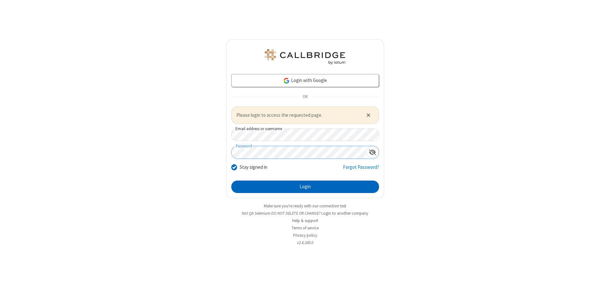
click at [305, 187] on button "Login" at bounding box center [305, 187] width 148 height 13
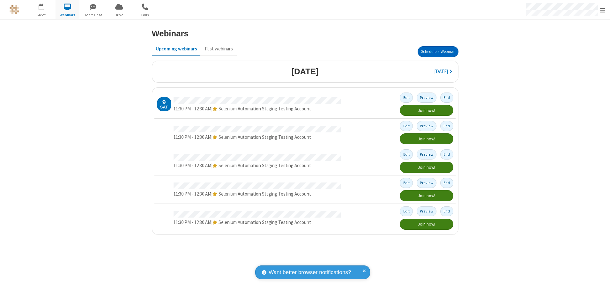
click at [438, 52] on button "Schedule a Webinar" at bounding box center [438, 51] width 41 height 11
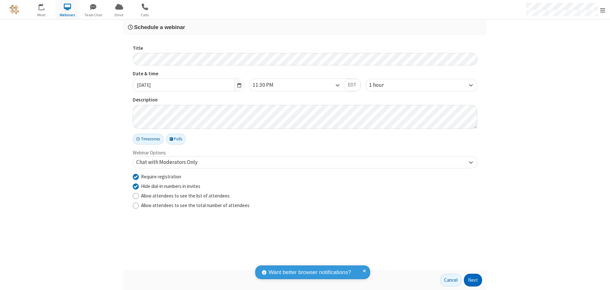
click at [473, 280] on button "Next" at bounding box center [473, 280] width 18 height 13
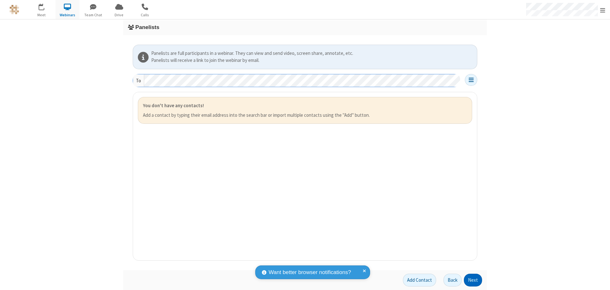
click at [473, 280] on button "Next" at bounding box center [473, 280] width 18 height 13
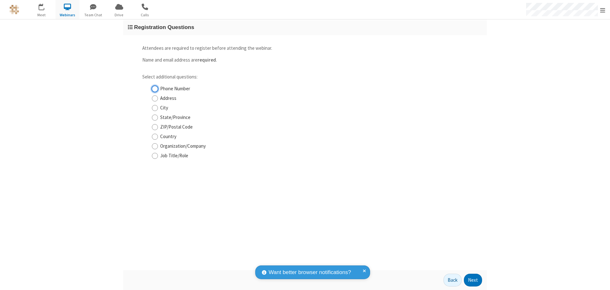
click at [155, 89] on input "Phone Number" at bounding box center [155, 88] width 6 height 7
checkbox input "true"
click at [473, 280] on button "Next" at bounding box center [473, 280] width 18 height 13
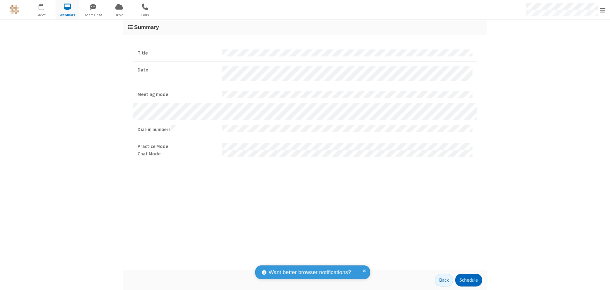
click at [468, 280] on button "Schedule" at bounding box center [468, 280] width 27 height 13
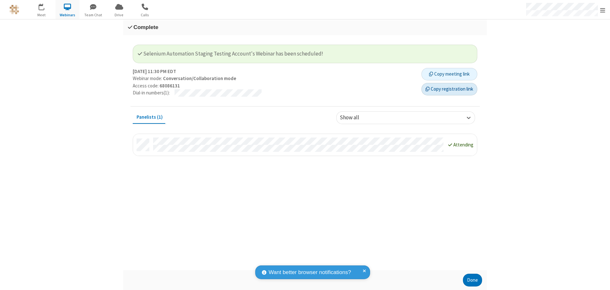
click at [449, 89] on button "Copy registration link" at bounding box center [449, 89] width 56 height 13
click at [472, 280] on button "Done" at bounding box center [472, 280] width 19 height 13
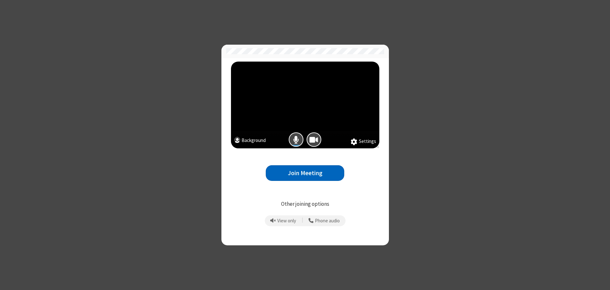
click at [305, 173] on button "Join Meeting" at bounding box center [305, 173] width 78 height 16
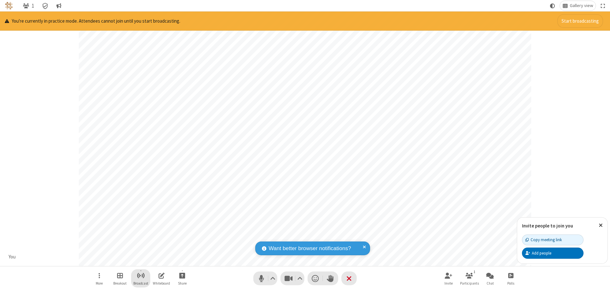
click at [140, 275] on span "Start broadcast" at bounding box center [141, 275] width 8 height 8
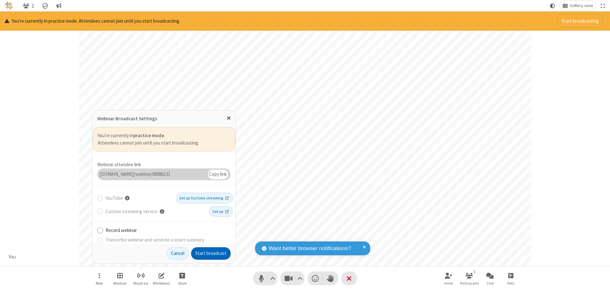
click at [211, 253] on button "Start broadcast" at bounding box center [211, 253] width 40 height 13
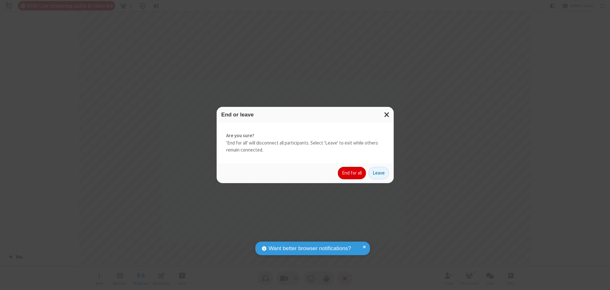
click at [352, 173] on button "End for all" at bounding box center [352, 173] width 28 height 13
